Goal: Task Accomplishment & Management: Use online tool/utility

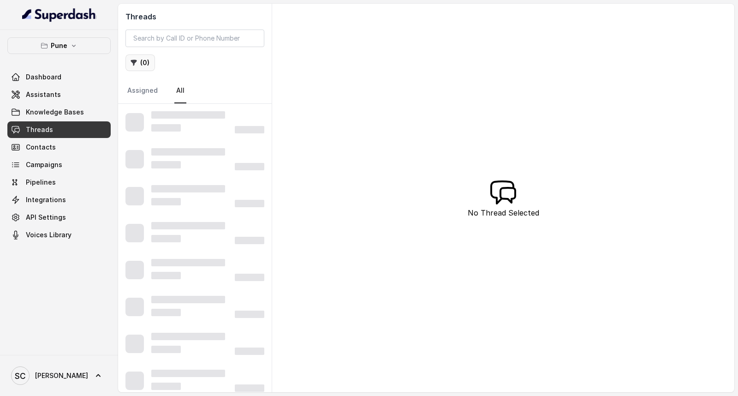
click at [139, 65] on button "( 0 )" at bounding box center [140, 62] width 30 height 17
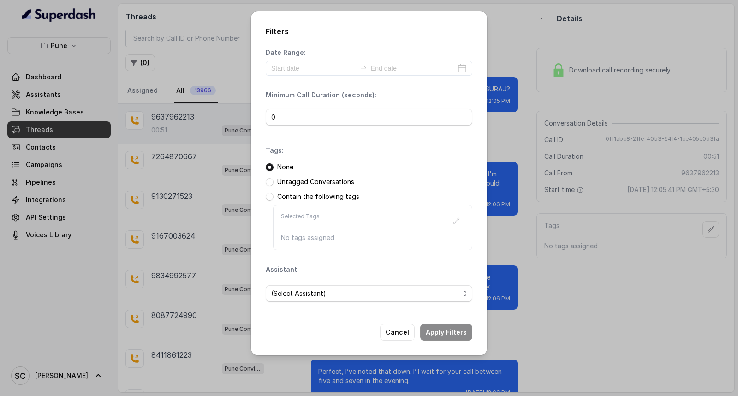
scroll to position [64, 0]
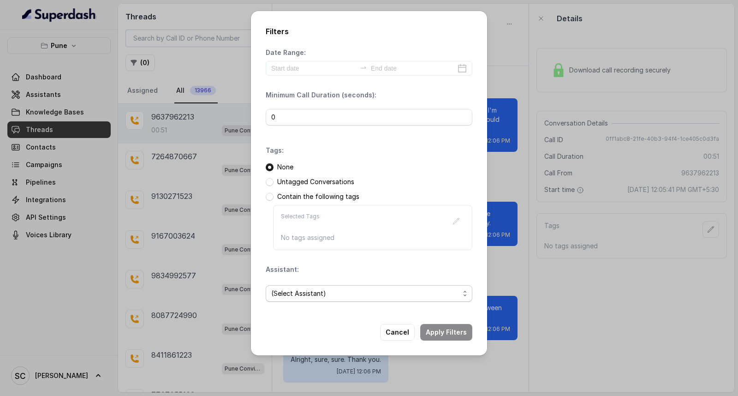
click at [300, 300] on span "(Select Assistant)" at bounding box center [369, 293] width 207 height 17
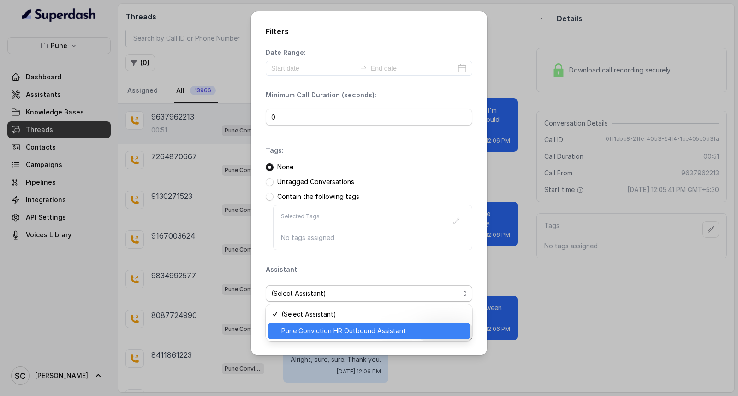
click at [295, 329] on span "Pune Conviction HR Outbound Assistant" at bounding box center [373, 330] width 184 height 11
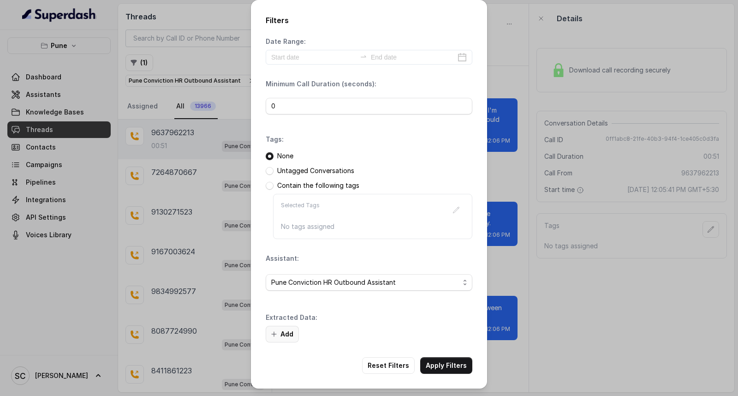
click at [282, 329] on button "Add" at bounding box center [282, 334] width 33 height 17
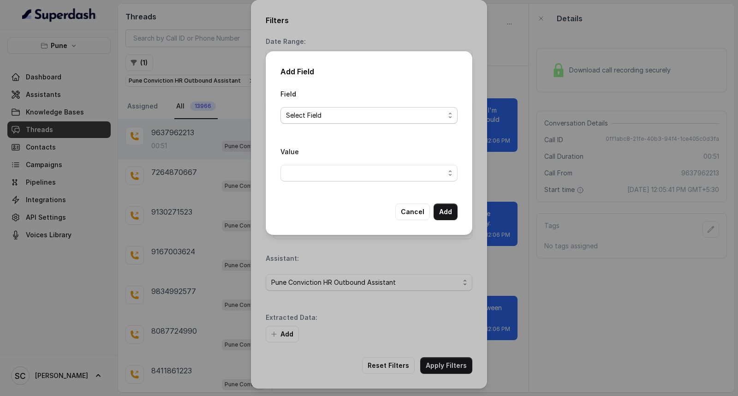
click at [329, 113] on span "Select Field" at bounding box center [365, 115] width 159 height 11
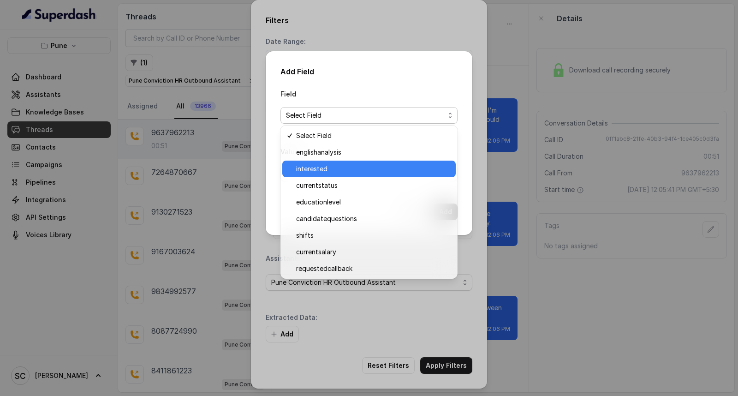
click at [332, 168] on span "interested" at bounding box center [373, 168] width 154 height 11
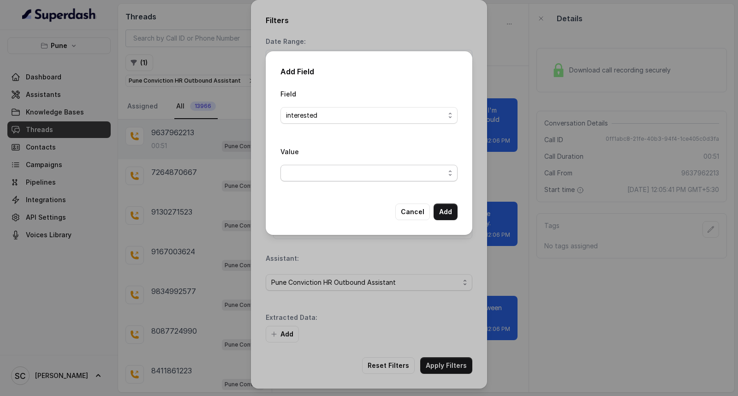
click at [331, 176] on span "button" at bounding box center [368, 173] width 177 height 17
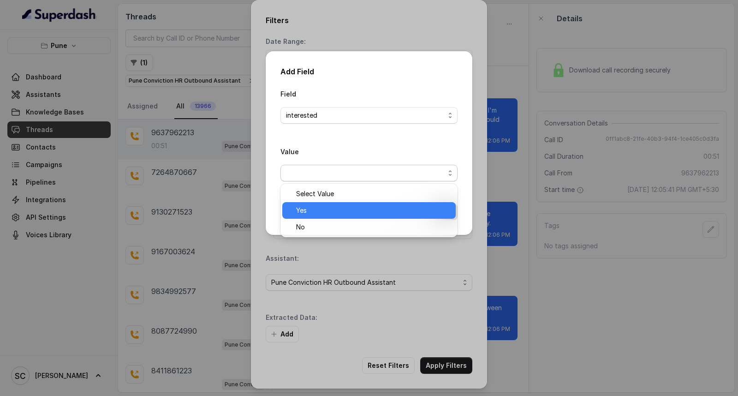
click at [328, 207] on span "Yes" at bounding box center [373, 210] width 154 height 11
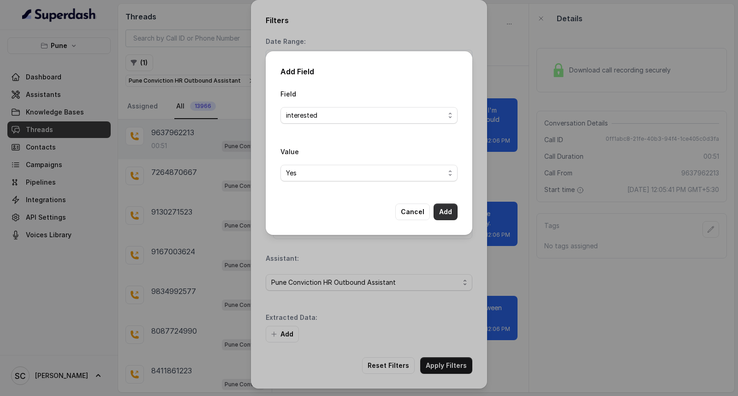
click at [450, 217] on button "Add" at bounding box center [445, 211] width 24 height 17
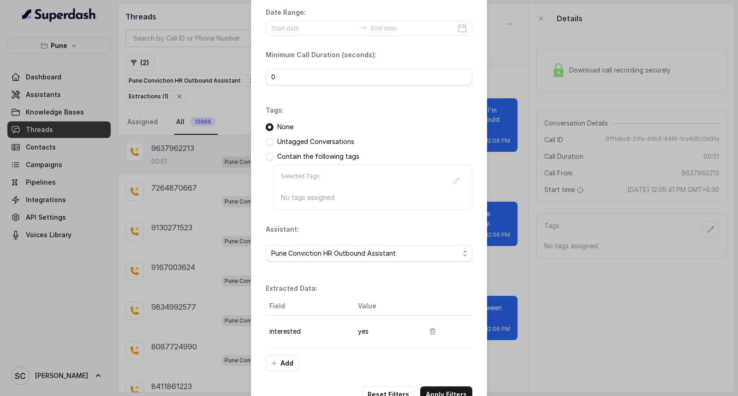
scroll to position [58, 0]
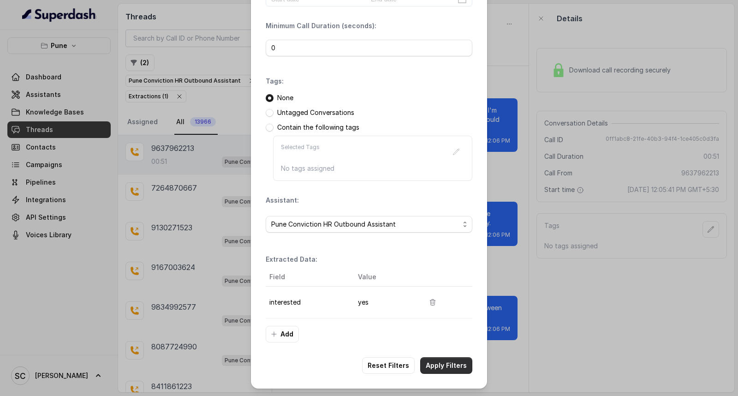
click at [449, 366] on button "Apply Filters" at bounding box center [446, 365] width 52 height 17
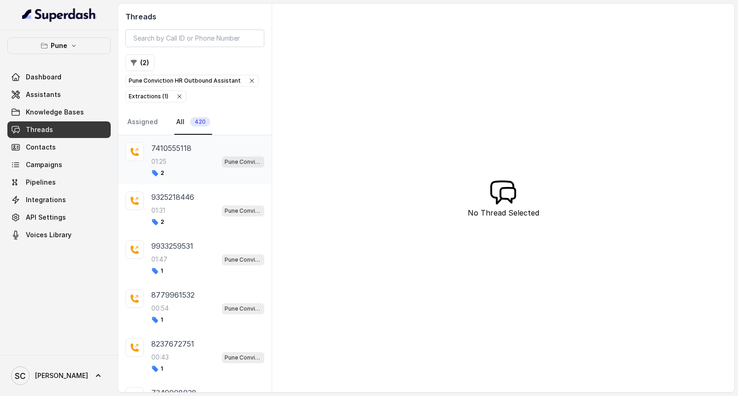
click at [194, 158] on div "01:25 Pune Conviction HR Outbound Assistant" at bounding box center [207, 161] width 113 height 12
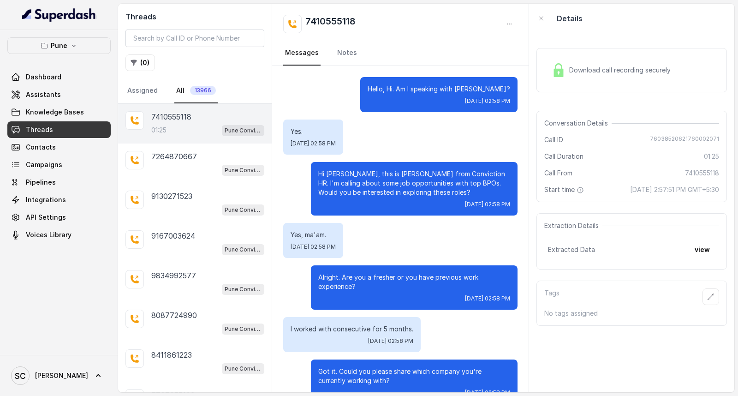
scroll to position [567, 0]
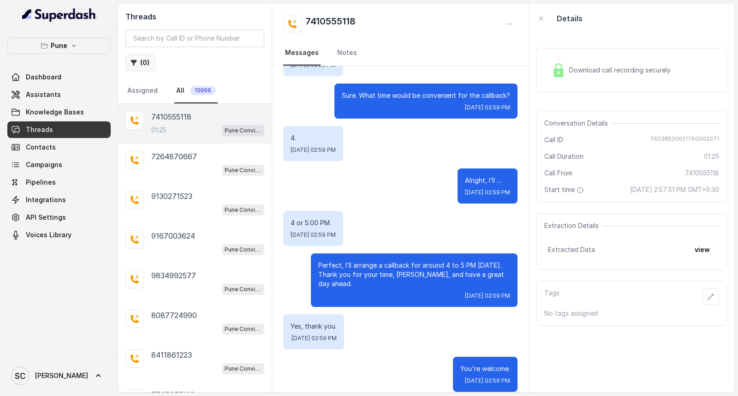
click at [140, 63] on button "( 0 )" at bounding box center [140, 62] width 30 height 17
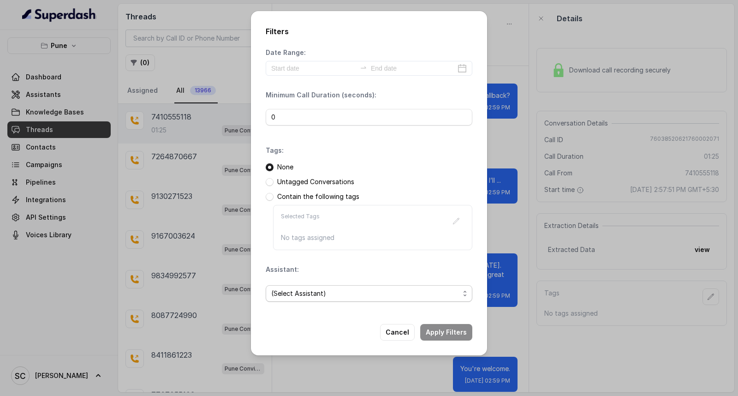
click at [297, 287] on span "(Select Assistant)" at bounding box center [369, 293] width 207 height 17
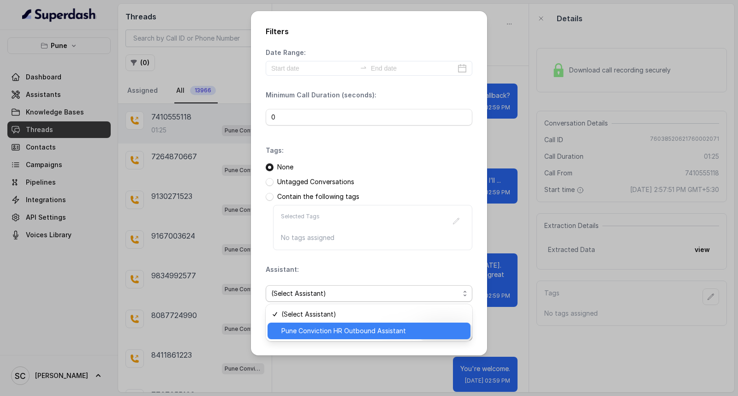
click at [291, 326] on span "Pune Conviction HR Outbound Assistant" at bounding box center [373, 330] width 184 height 11
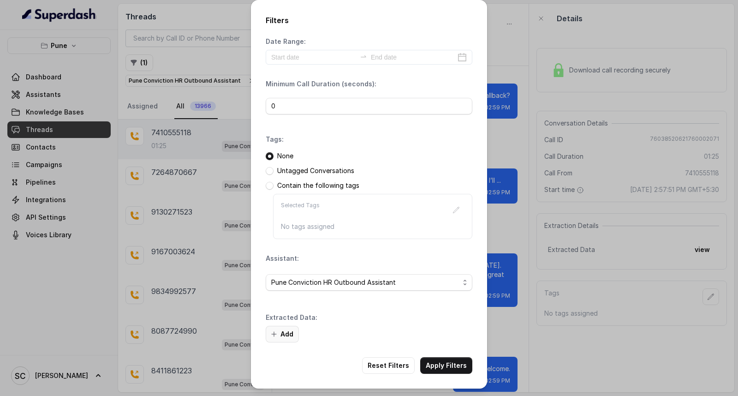
click at [291, 333] on button "Add" at bounding box center [282, 334] width 33 height 17
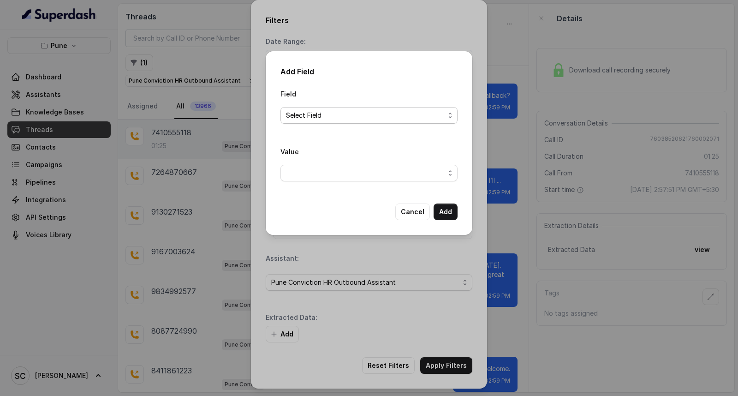
click at [346, 118] on span "Select Field" at bounding box center [365, 115] width 159 height 11
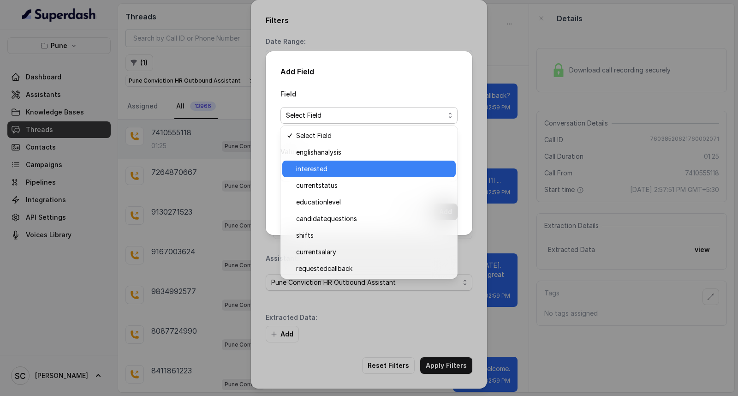
click at [344, 164] on span "interested" at bounding box center [373, 168] width 154 height 11
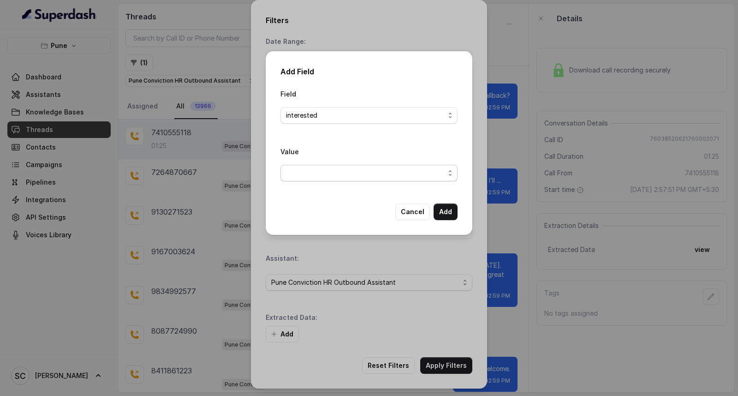
click at [336, 173] on span "button" at bounding box center [368, 173] width 177 height 17
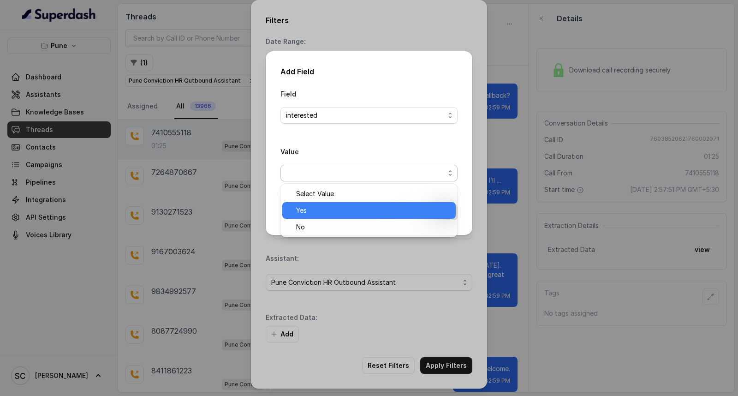
click at [333, 207] on span "Yes" at bounding box center [373, 210] width 154 height 11
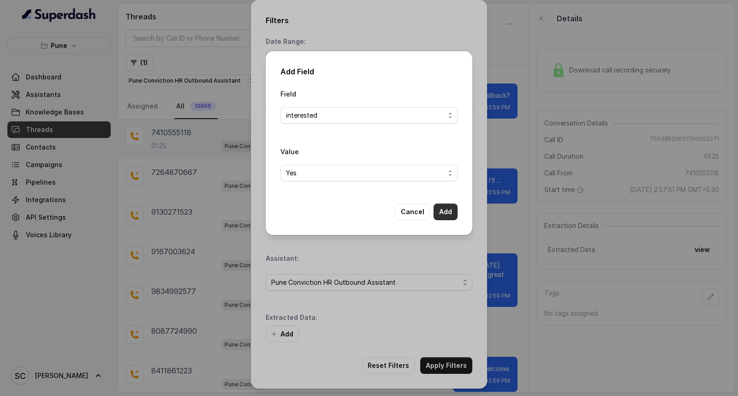
click at [449, 210] on button "Add" at bounding box center [445, 211] width 24 height 17
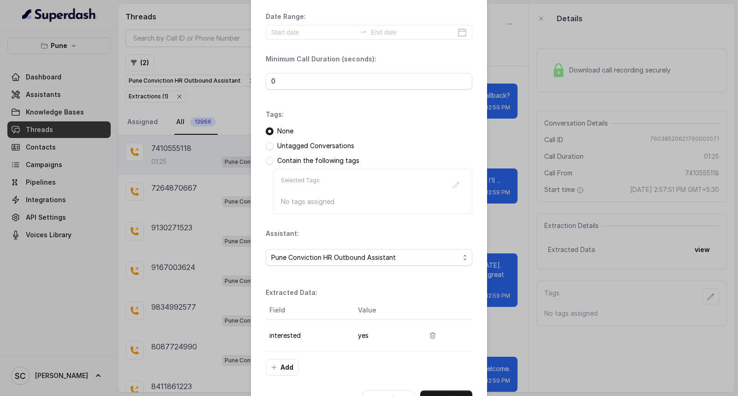
scroll to position [58, 0]
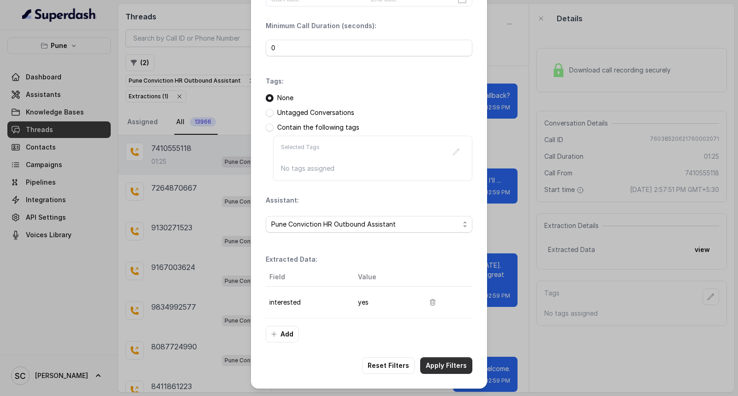
click at [431, 365] on button "Apply Filters" at bounding box center [446, 365] width 52 height 17
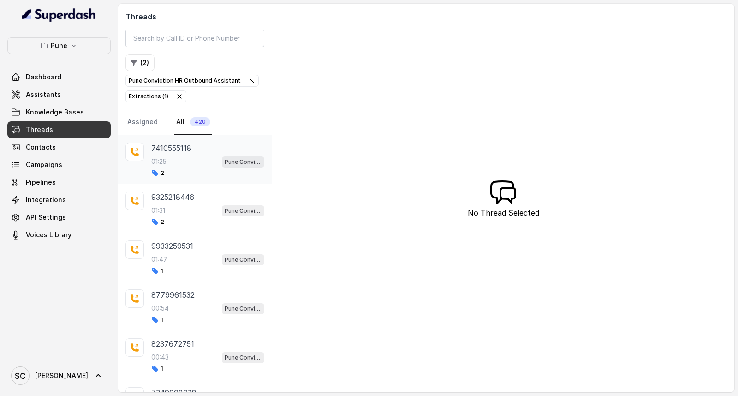
click at [185, 162] on div "01:25 Pune Conviction HR Outbound Assistant" at bounding box center [207, 161] width 113 height 12
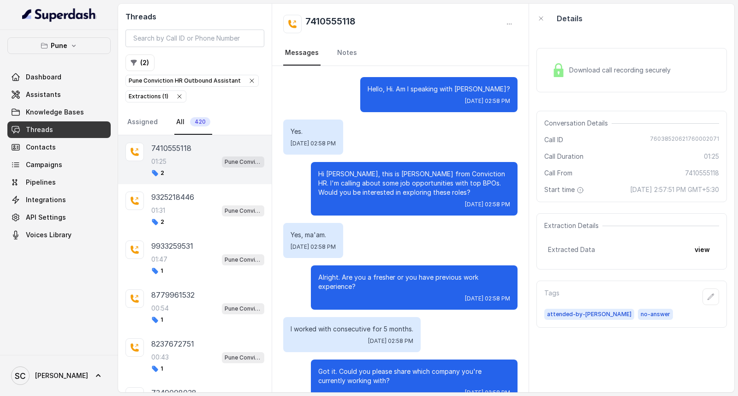
scroll to position [567, 0]
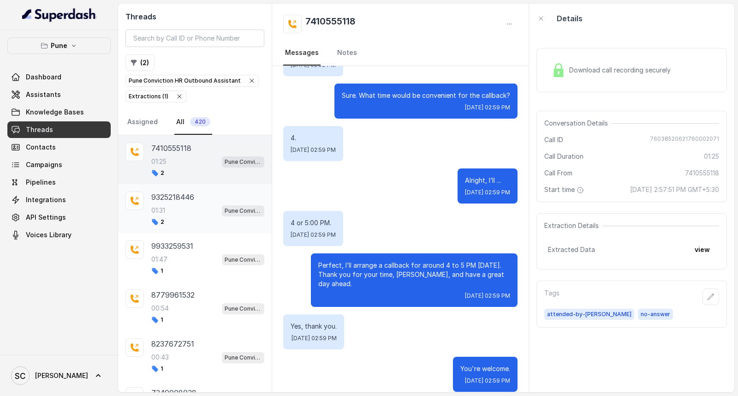
click at [183, 191] on p "9325218446" at bounding box center [172, 196] width 43 height 11
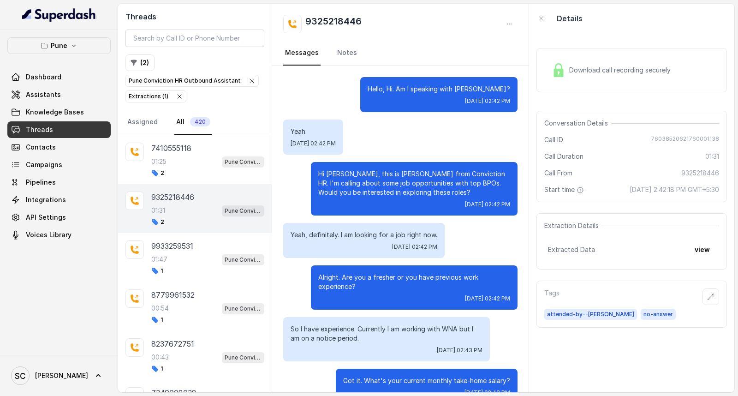
scroll to position [718, 0]
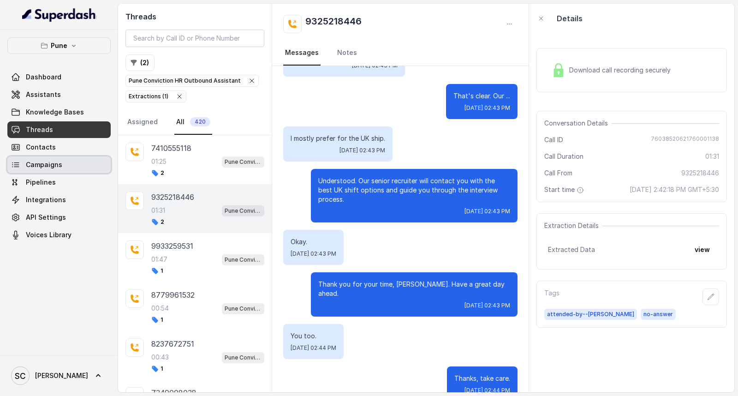
click at [40, 163] on span "Campaigns" at bounding box center [44, 164] width 36 height 9
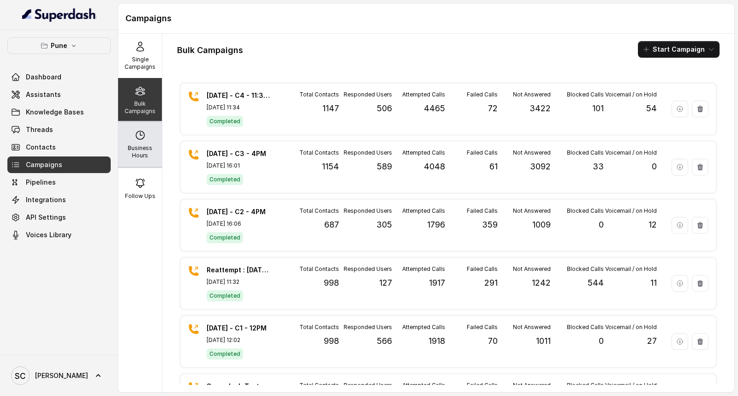
click at [144, 149] on p "Business Hours" at bounding box center [140, 151] width 36 height 15
select select "Asia/Calcutta"
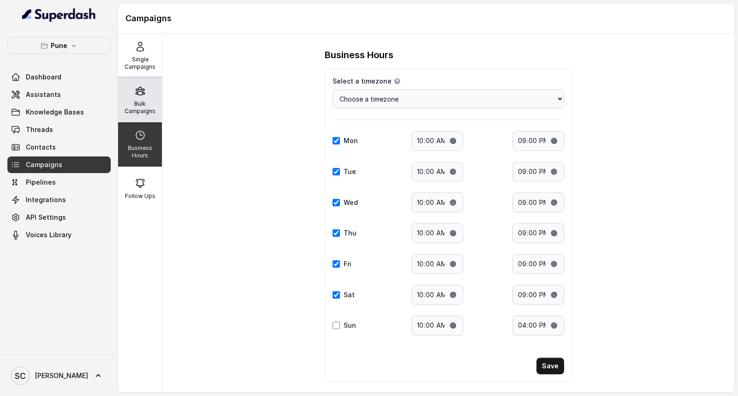
click at [147, 97] on div "Bulk Campaigns" at bounding box center [140, 100] width 44 height 44
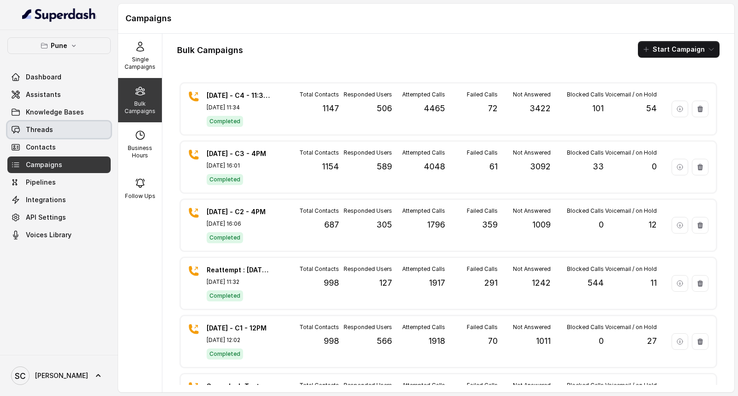
click at [43, 131] on span "Threads" at bounding box center [39, 129] width 27 height 9
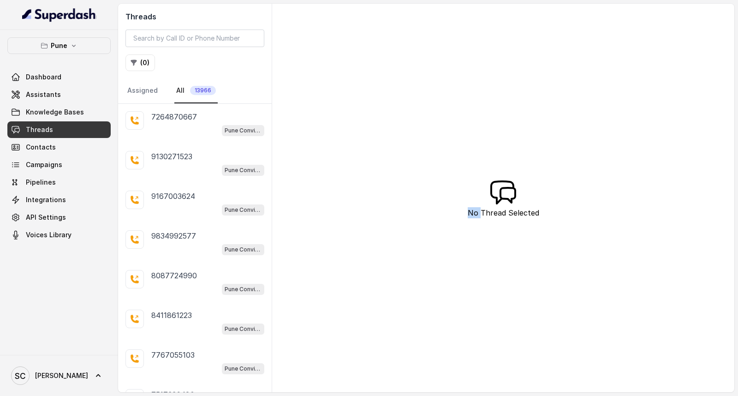
drag, startPoint x: 467, startPoint y: 196, endPoint x: 481, endPoint y: 223, distance: 30.5
click at [481, 223] on div "Threads ( 0 ) Assigned All 13966 7264870667 Pune Conviction HR Outbound Assista…" at bounding box center [426, 198] width 616 height 388
click at [208, 88] on span "13966" at bounding box center [203, 90] width 26 height 9
click at [143, 67] on button "( 0 )" at bounding box center [140, 62] width 30 height 17
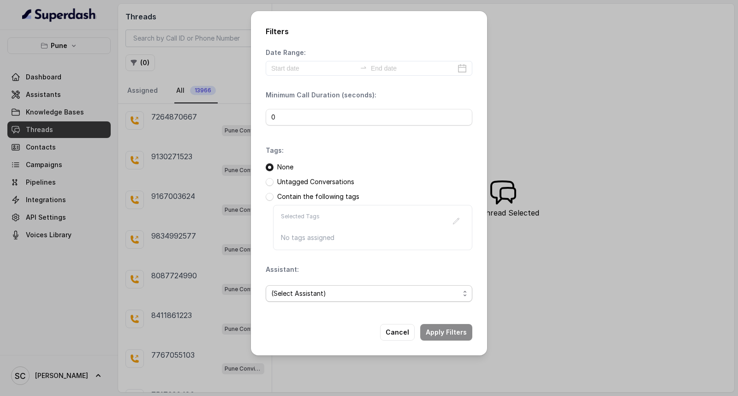
click at [326, 289] on span "(Select Assistant)" at bounding box center [365, 293] width 188 height 11
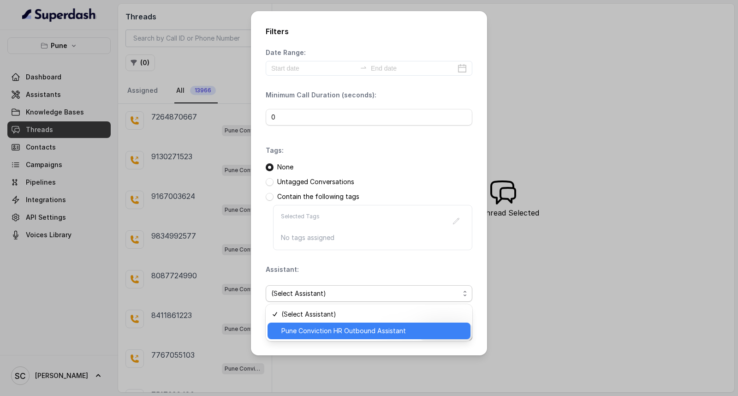
click at [312, 329] on span "Pune Conviction HR Outbound Assistant" at bounding box center [373, 330] width 184 height 11
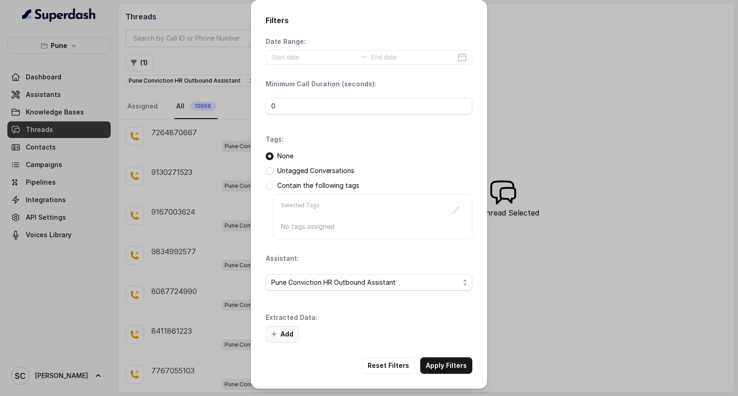
click at [290, 338] on button "Add" at bounding box center [282, 334] width 33 height 17
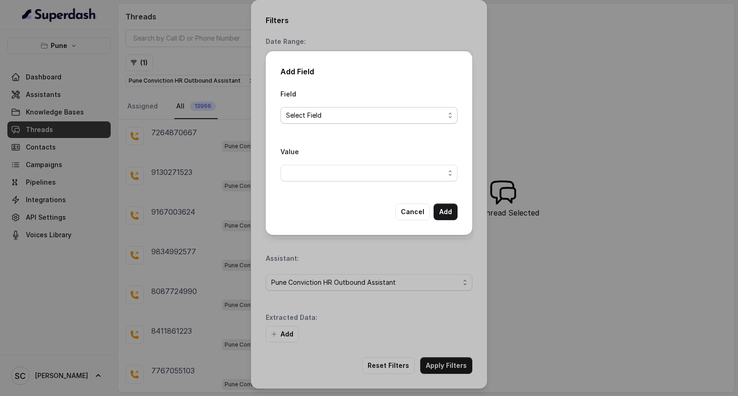
click at [379, 114] on span "Select Field" at bounding box center [365, 115] width 159 height 11
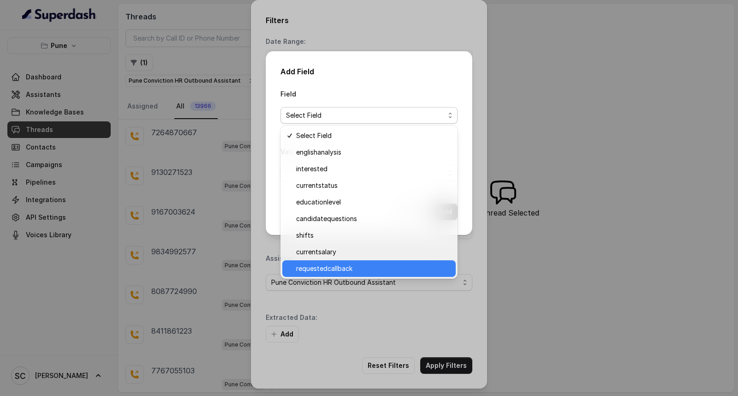
click at [343, 266] on span "requestedcallback" at bounding box center [373, 268] width 154 height 11
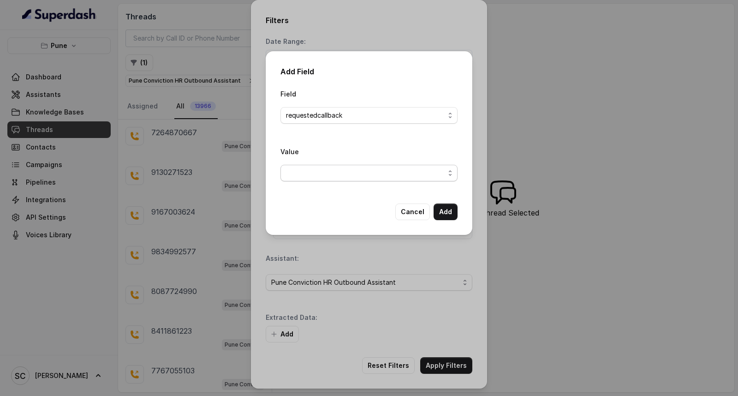
click at [371, 174] on span "button" at bounding box center [368, 173] width 177 height 17
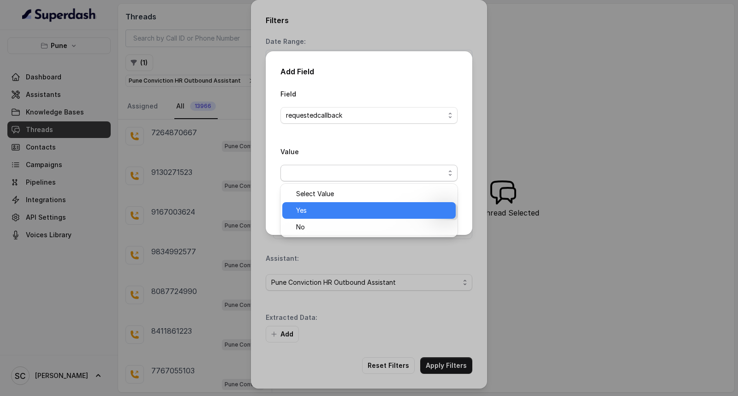
click at [329, 211] on span "Yes" at bounding box center [373, 210] width 154 height 11
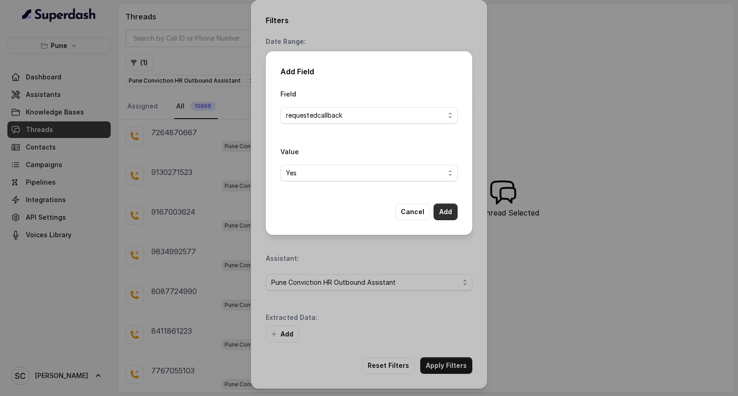
click at [451, 211] on button "Add" at bounding box center [445, 211] width 24 height 17
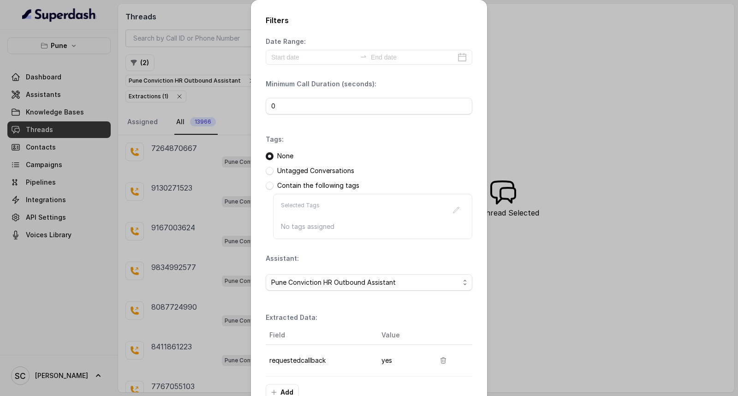
scroll to position [58, 0]
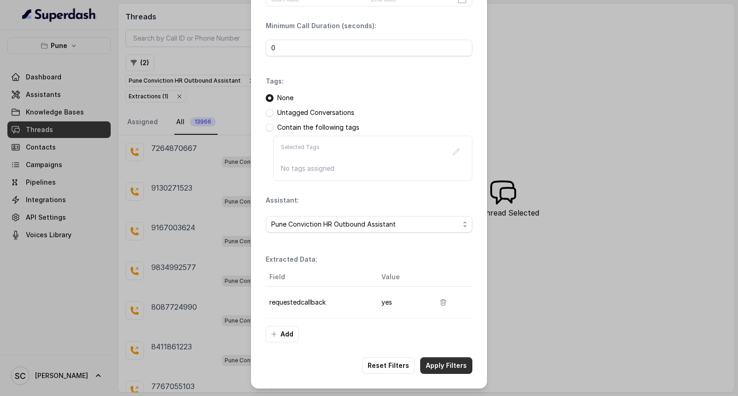
click at [445, 364] on button "Apply Filters" at bounding box center [446, 365] width 52 height 17
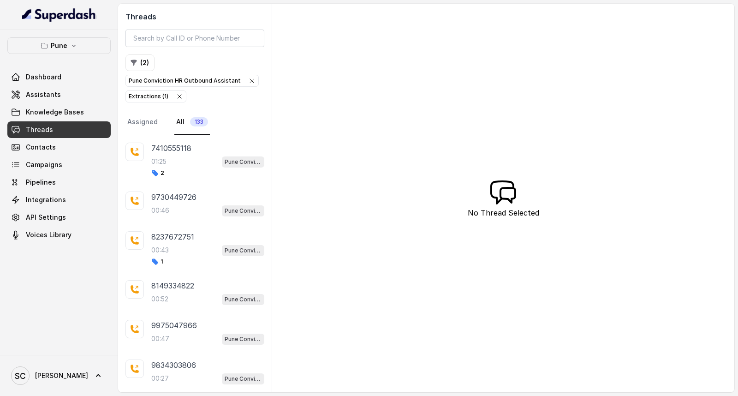
click at [483, 162] on div "Threads ( 2 ) Pune Conviction HR Outbound Assistant Extractions ( 1 ) Assigned …" at bounding box center [426, 198] width 616 height 388
click at [172, 215] on div "00:46 Pune Conviction HR Outbound Assistant" at bounding box center [207, 210] width 113 height 12
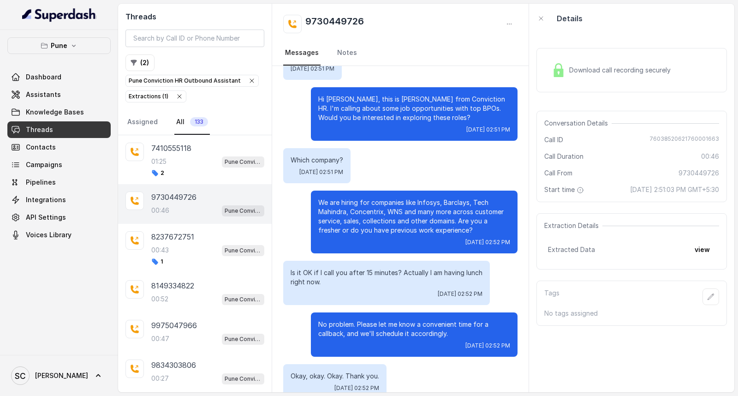
scroll to position [49, 0]
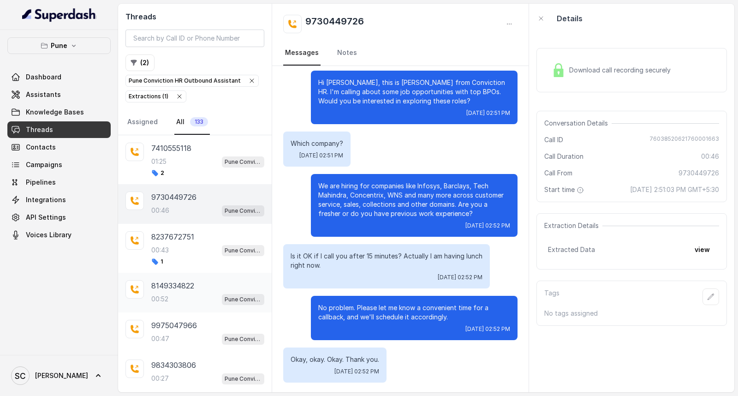
click at [176, 298] on div "00:52 Pune Conviction HR Outbound Assistant" at bounding box center [207, 299] width 113 height 12
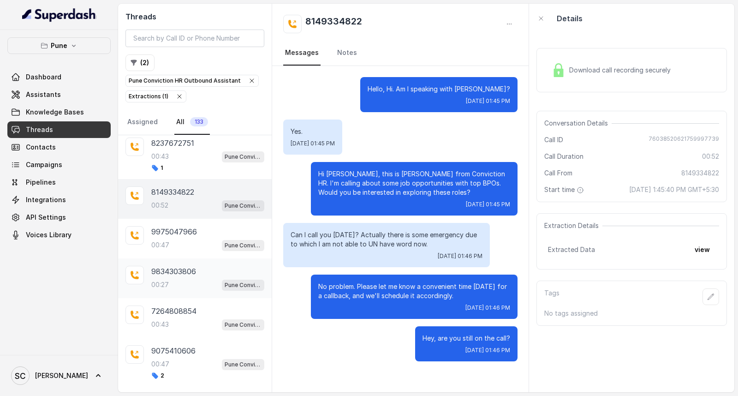
scroll to position [102, 0]
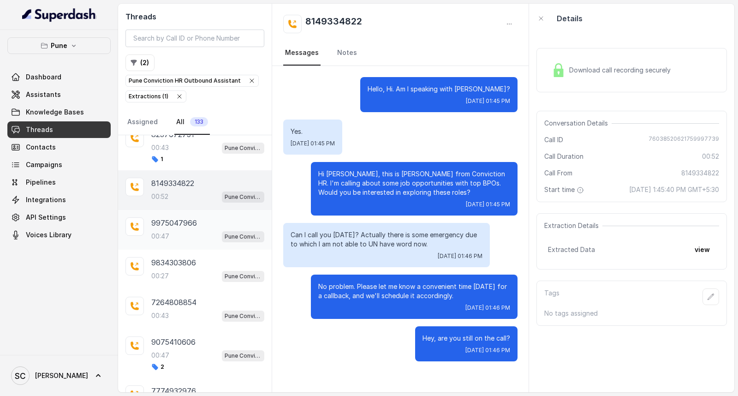
click at [162, 233] on p "00:47" at bounding box center [160, 235] width 18 height 9
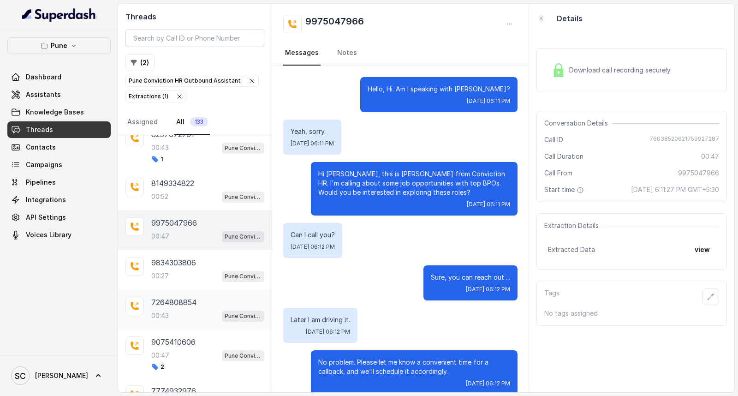
click at [171, 310] on div "00:43 Pune Conviction HR Outbound Assistant" at bounding box center [207, 315] width 113 height 12
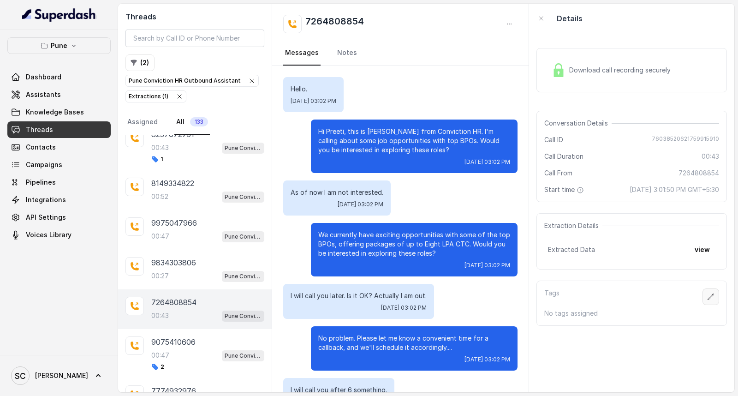
click at [707, 293] on icon "button" at bounding box center [710, 296] width 7 height 7
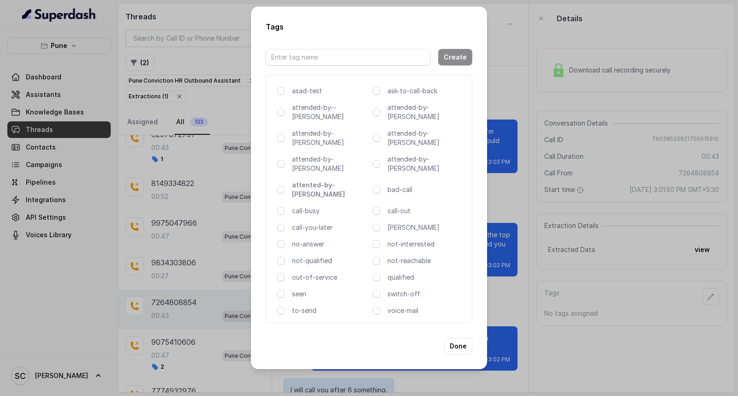
click at [320, 180] on p "attented-by-rupal" at bounding box center [330, 189] width 77 height 18
click at [399, 206] on p "call-cut" at bounding box center [425, 210] width 77 height 9
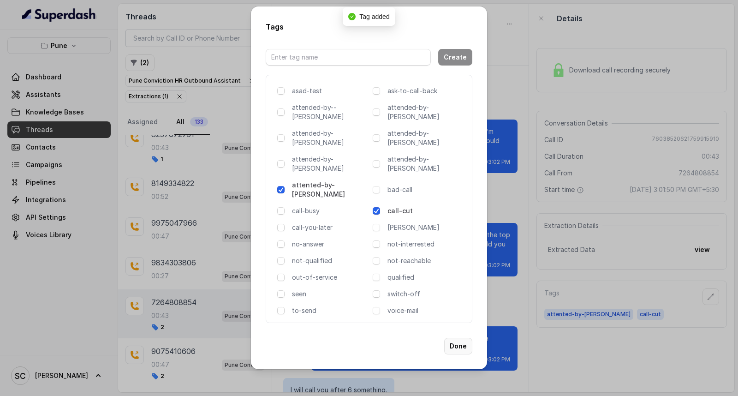
click at [468, 338] on button "Done" at bounding box center [458, 346] width 28 height 17
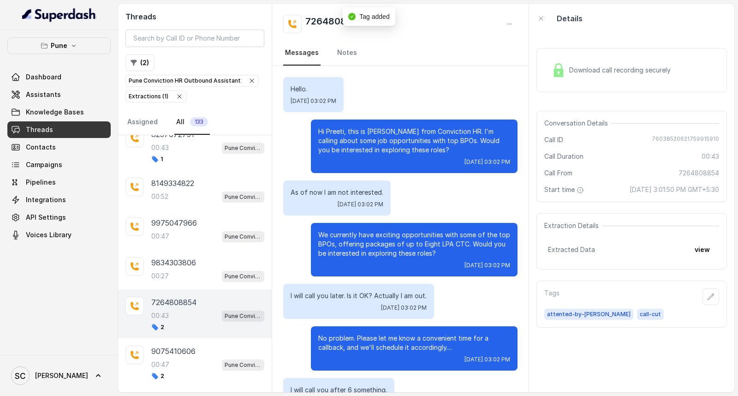
click at [332, 20] on h2 "7264808854" at bounding box center [334, 24] width 59 height 18
copy div "7264808854"
